Goal: Transaction & Acquisition: Purchase product/service

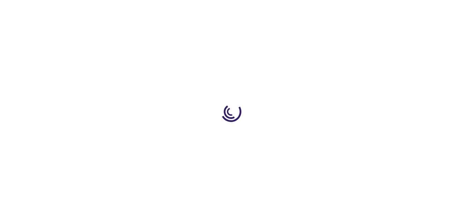
type input "0"
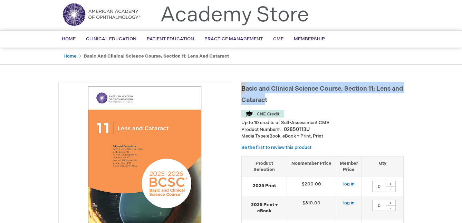
drag, startPoint x: 244, startPoint y: 91, endPoint x: 286, endPoint y: 98, distance: 42.7
click at [286, 98] on h1 "Basic and Clinical Science Course, Section 11: Lens and Cataract" at bounding box center [322, 93] width 162 height 23
drag, startPoint x: 239, startPoint y: 87, endPoint x: 289, endPoint y: 101, distance: 51.8
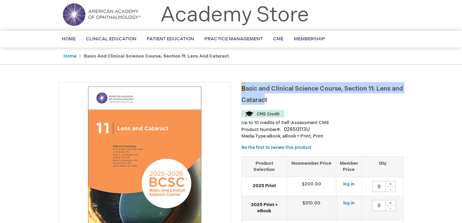
click at [289, 101] on h1 "Basic and Clinical Science Course, Section 11: Lens and Cataract" at bounding box center [322, 93] width 162 height 23
drag, startPoint x: 291, startPoint y: 100, endPoint x: 241, endPoint y: 89, distance: 50.6
click at [242, 89] on h1 "Basic and Clinical Science Course, Section 11: Lens and Cataract" at bounding box center [322, 93] width 162 height 23
drag, startPoint x: 242, startPoint y: 88, endPoint x: 283, endPoint y: 98, distance: 41.9
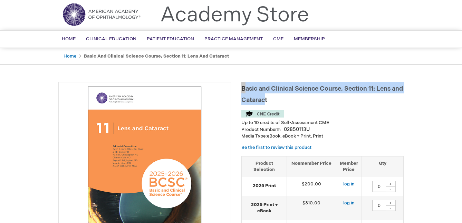
click at [283, 98] on h1 "Basic and Clinical Science Course, Section 11: Lens and Cataract" at bounding box center [322, 93] width 162 height 23
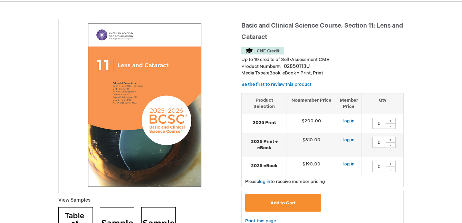
scroll to position [61, 0]
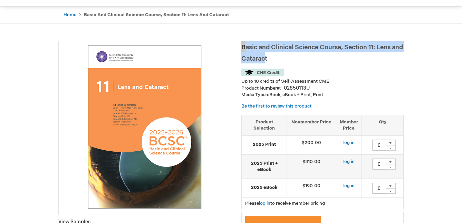
drag, startPoint x: 281, startPoint y: 57, endPoint x: 236, endPoint y: 44, distance: 47.0
copy span "Basic and Clinical Science Course, Section 11: Lens and Catarac"
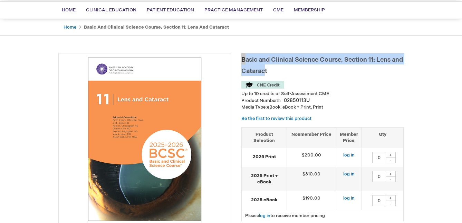
scroll to position [36, 0]
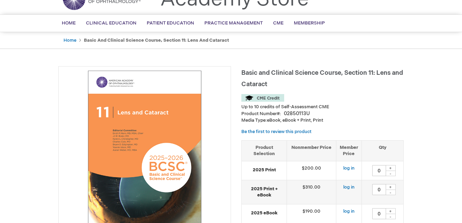
click at [289, 69] on h1 "Basic and Clinical Science Course, Section 11: Lens and Cataract" at bounding box center [322, 77] width 162 height 23
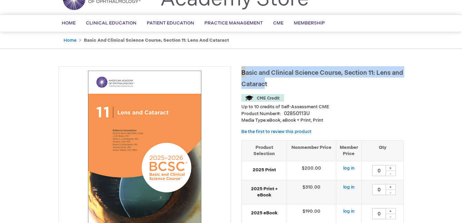
drag, startPoint x: 281, startPoint y: 84, endPoint x: 242, endPoint y: 73, distance: 40.4
click at [242, 73] on h1 "Basic and Clinical Science Course, Section 11: Lens and Cataract" at bounding box center [322, 77] width 162 height 23
copy span "Basic and Clinical Science Course, Section 11: Lens and Catarac"
